Goal: Task Accomplishment & Management: Use online tool/utility

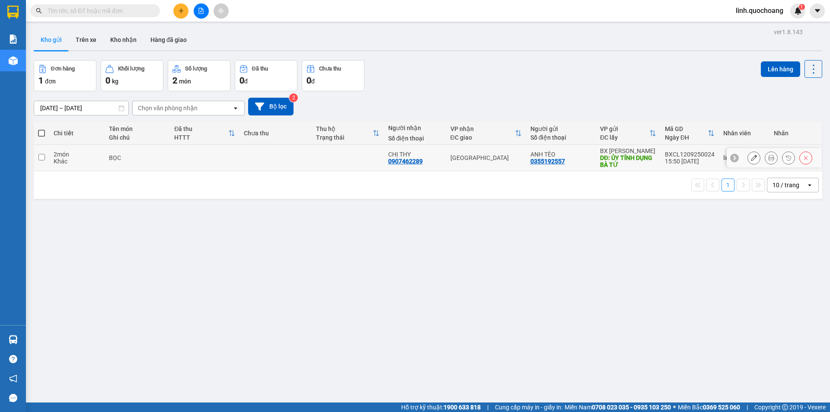
click at [347, 152] on td at bounding box center [348, 158] width 72 height 26
checkbox input "true"
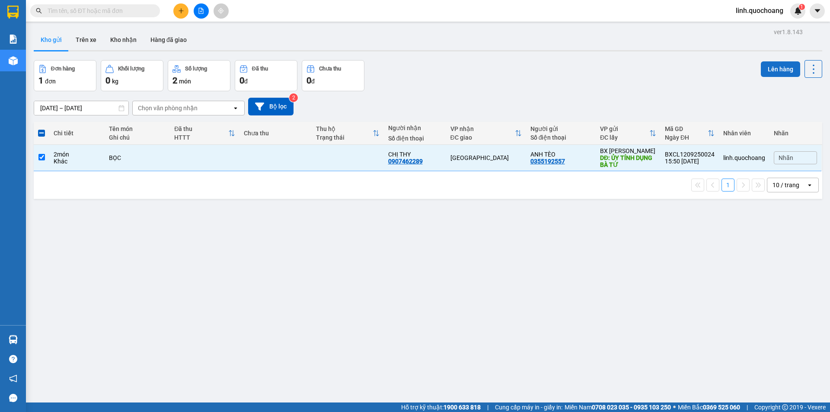
click at [770, 69] on button "Lên hàng" at bounding box center [780, 69] width 39 height 16
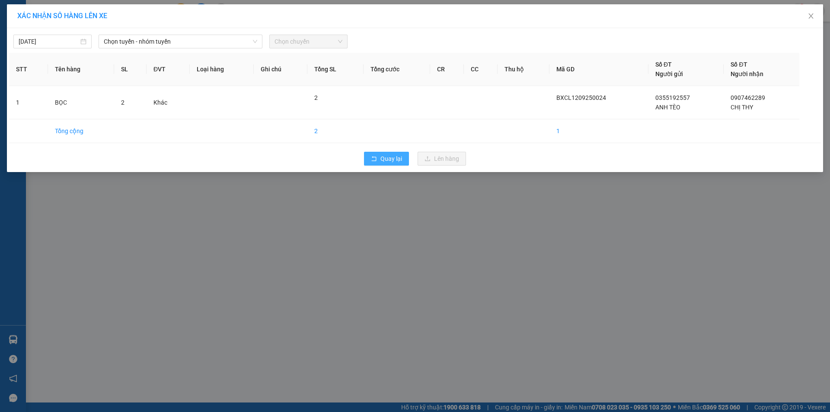
click at [386, 163] on span "Quay lại" at bounding box center [391, 159] width 22 height 10
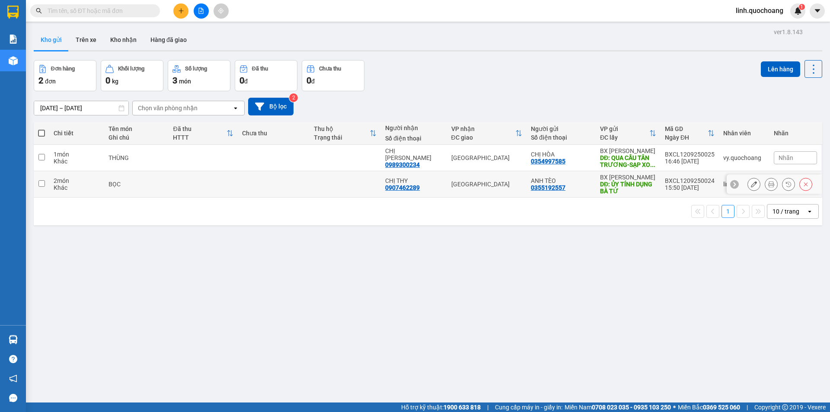
click at [361, 184] on td at bounding box center [344, 184] width 71 height 26
checkbox input "true"
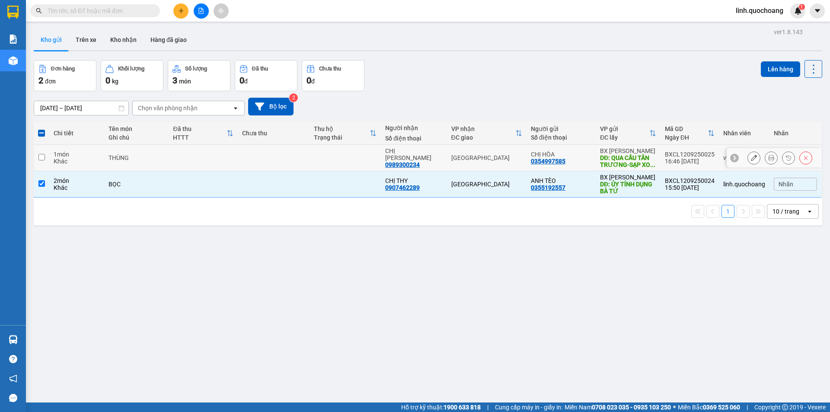
click at [366, 163] on td at bounding box center [344, 158] width 71 height 26
checkbox input "true"
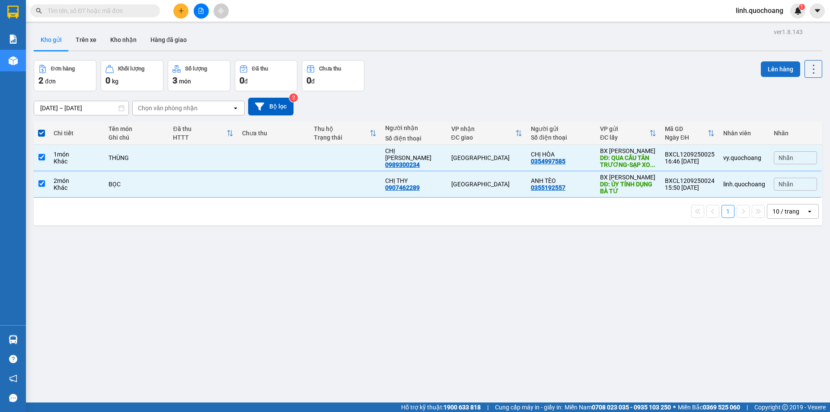
click at [768, 69] on button "Lên hàng" at bounding box center [780, 69] width 39 height 16
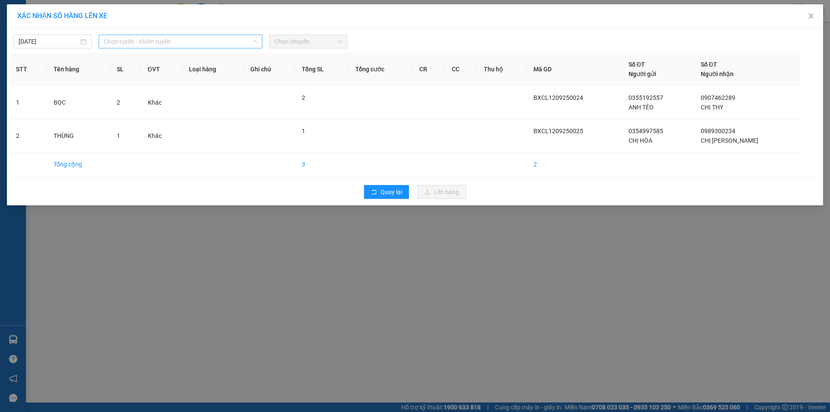
click at [188, 35] on div "Chọn tuyến - nhóm tuyến" at bounding box center [181, 42] width 164 height 14
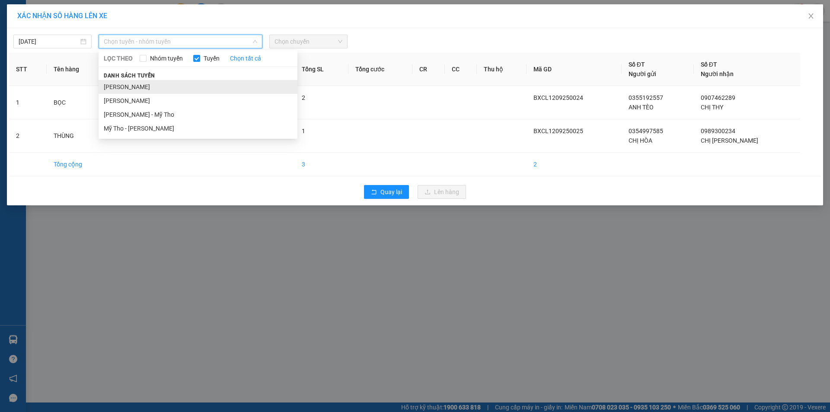
click at [194, 91] on li "[PERSON_NAME]" at bounding box center [198, 87] width 199 height 14
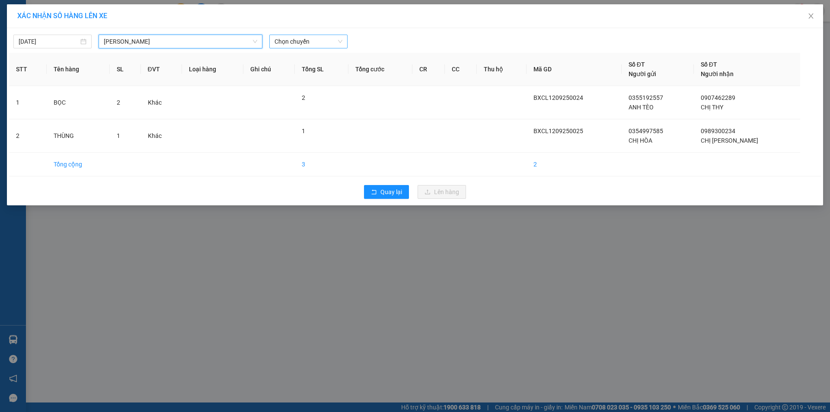
click at [312, 38] on span "Chọn chuyến" at bounding box center [308, 41] width 68 height 13
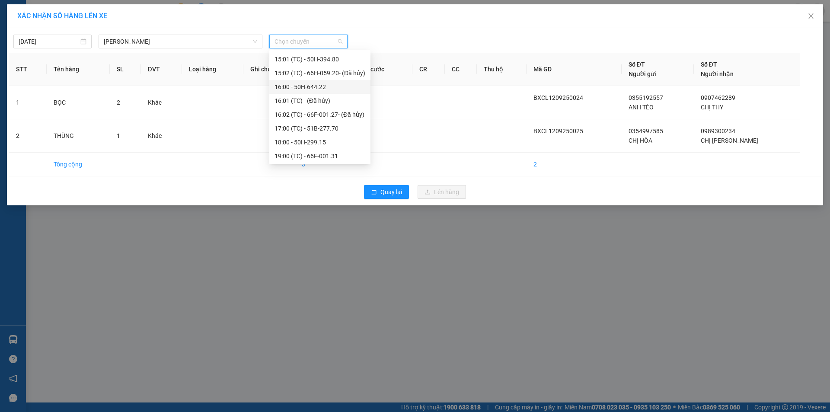
scroll to position [443, 0]
click at [316, 124] on div "17:00 (TC) - 51B-277.70" at bounding box center [319, 128] width 91 height 10
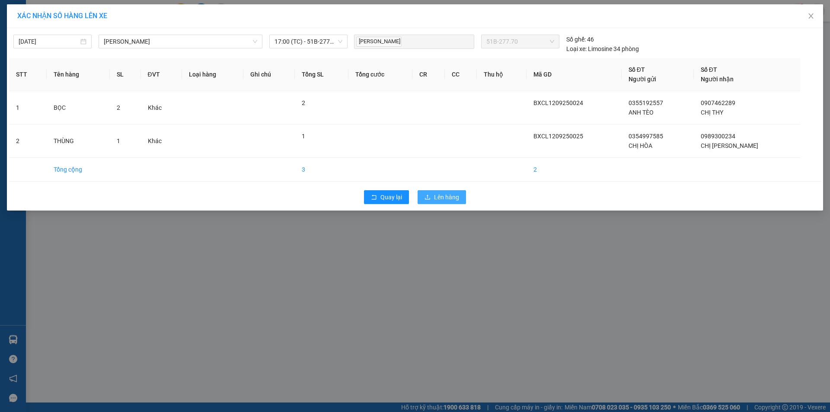
click at [448, 197] on span "Lên hàng" at bounding box center [446, 197] width 25 height 10
